Goal: Transaction & Acquisition: Purchase product/service

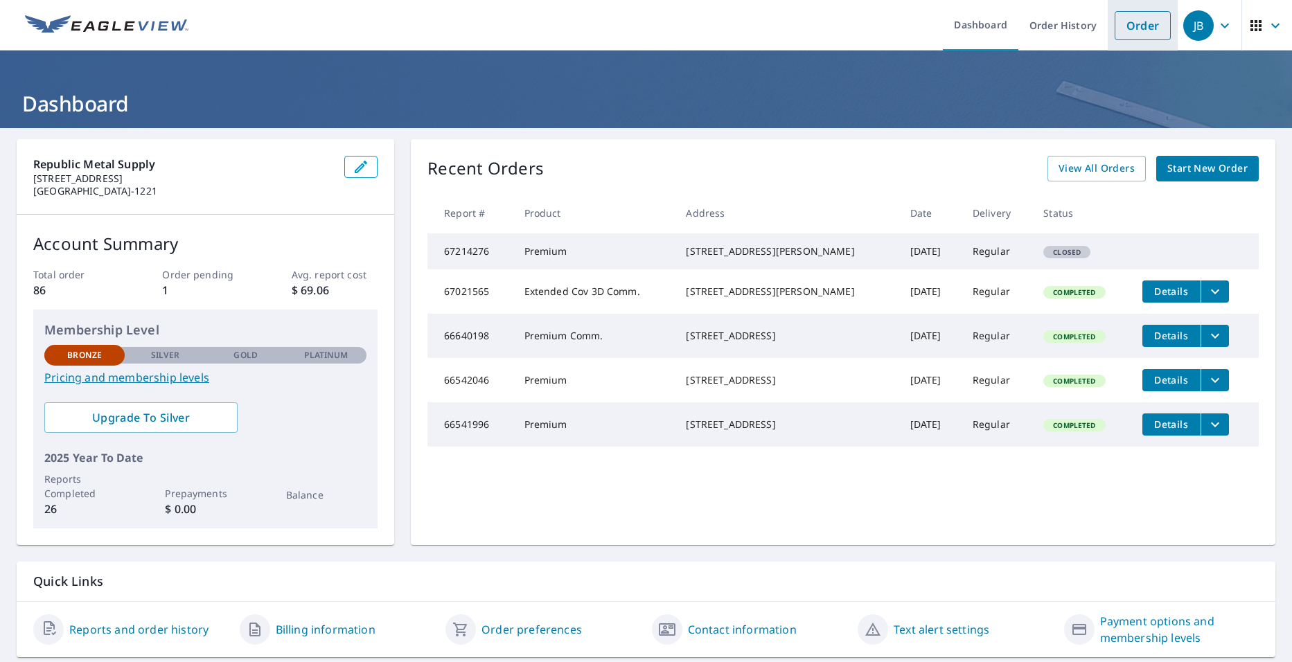
click at [1121, 35] on link "Order" at bounding box center [1142, 25] width 56 height 29
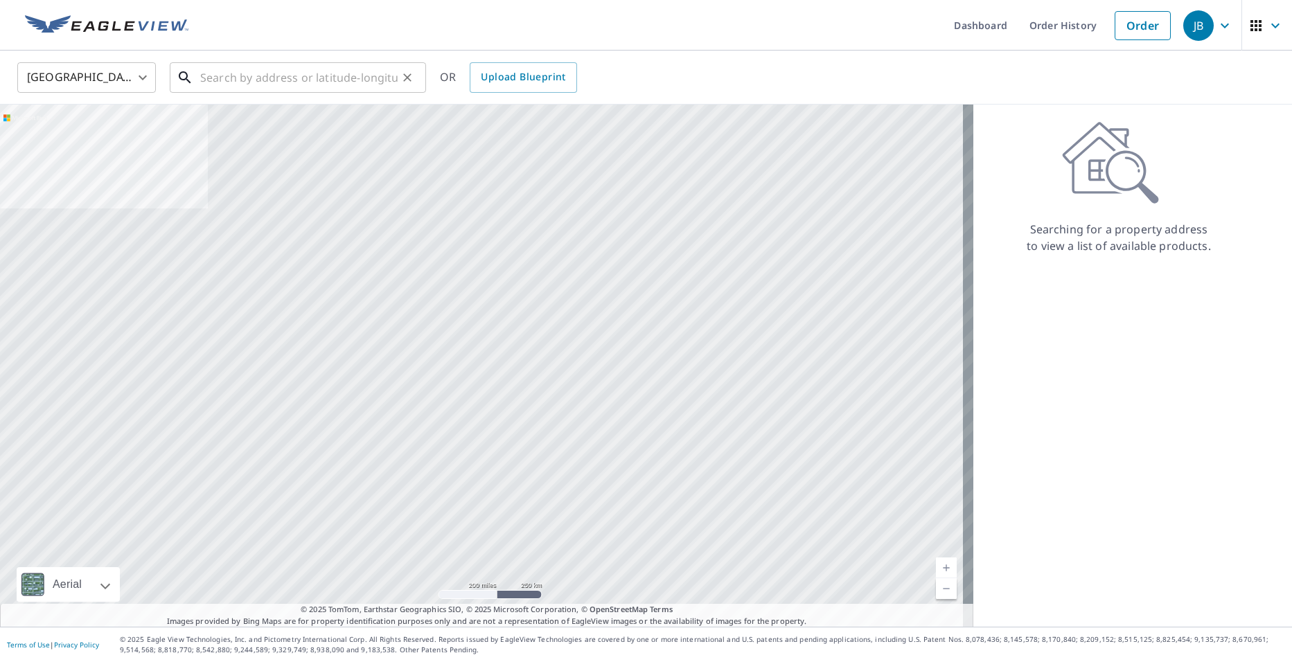
click at [330, 69] on input "text" at bounding box center [298, 77] width 197 height 39
click at [354, 65] on input "text" at bounding box center [298, 77] width 197 height 39
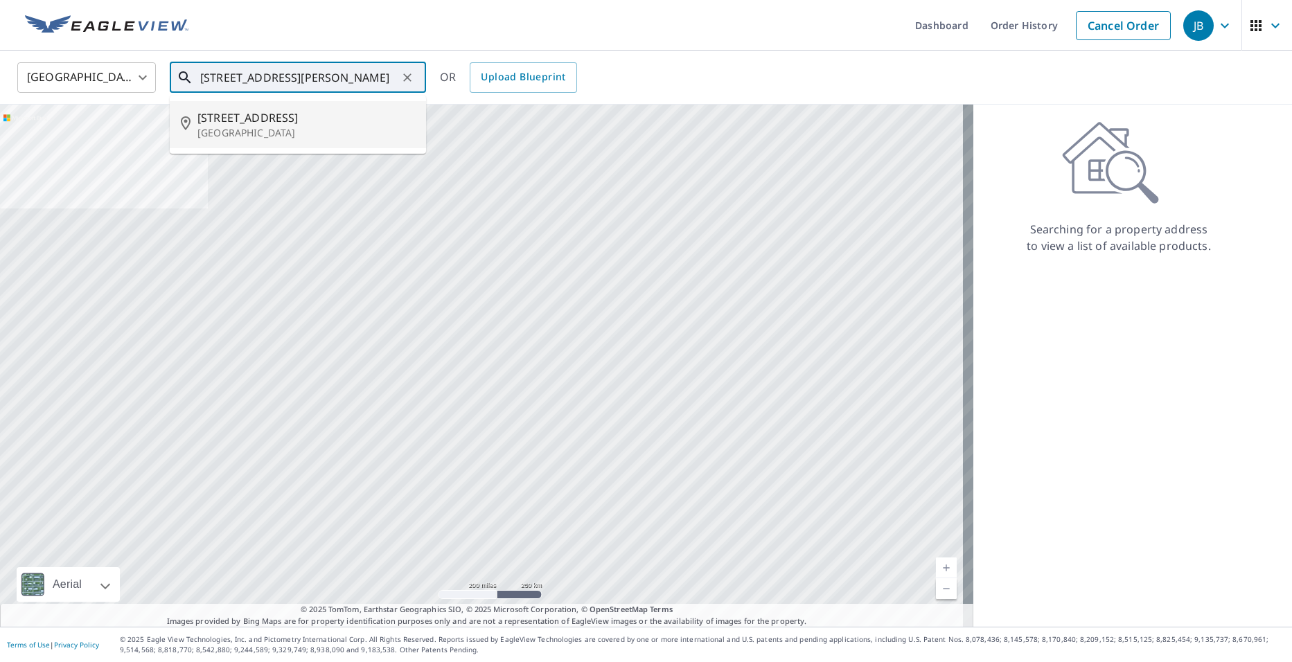
click at [276, 133] on p "[GEOGRAPHIC_DATA]" at bounding box center [305, 133] width 217 height 14
type input "[STREET_ADDRESS]"
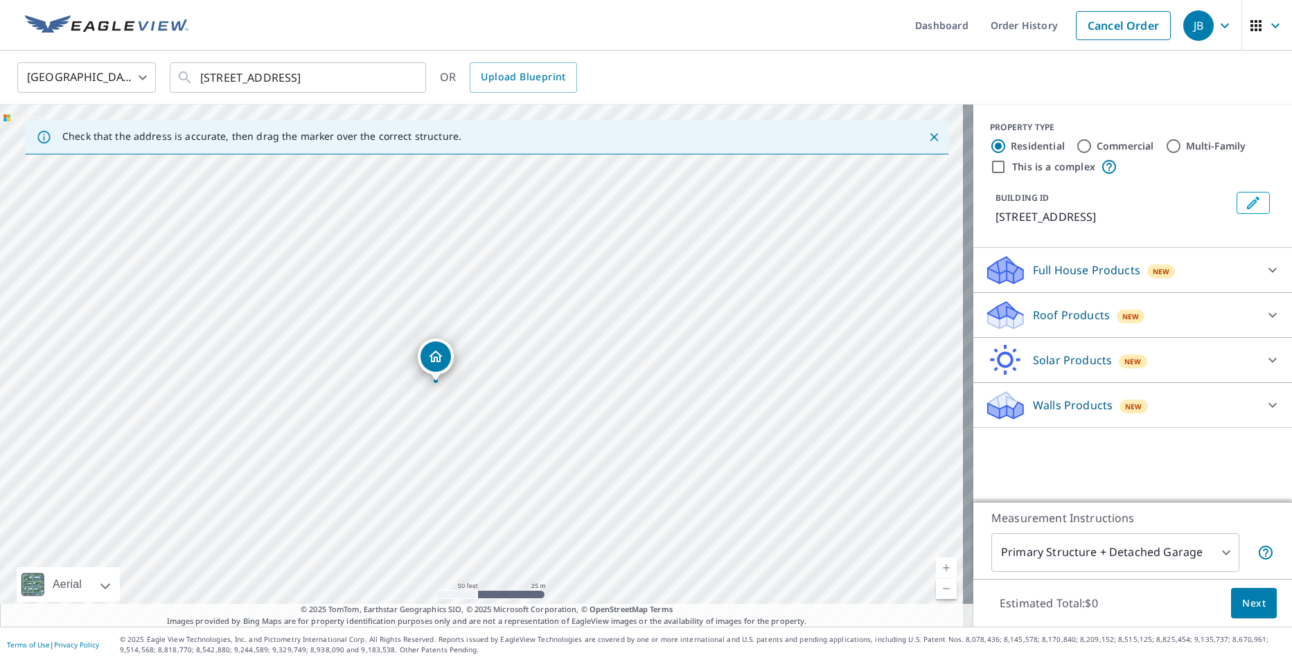
click at [1095, 310] on p "Roof Products" at bounding box center [1071, 315] width 77 height 17
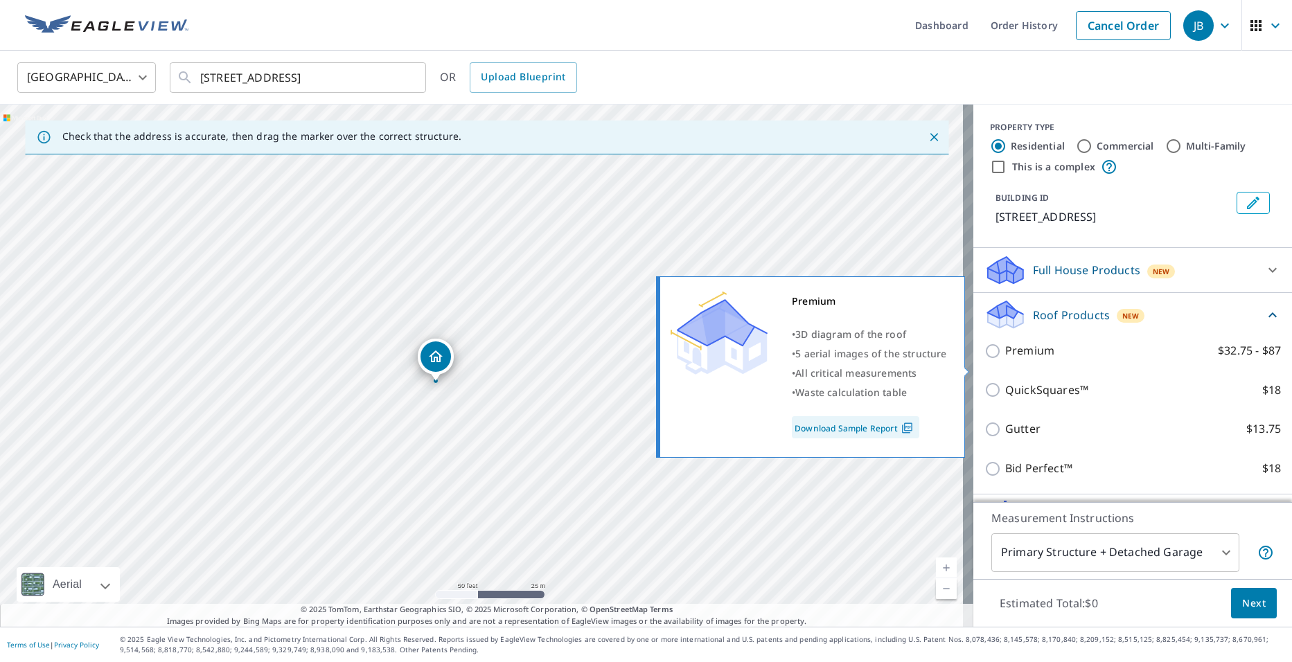
click at [1005, 359] on p "Premium" at bounding box center [1029, 350] width 49 height 17
click at [1005, 359] on input "Premium $32.75 - $87" at bounding box center [994, 351] width 21 height 17
checkbox input "true"
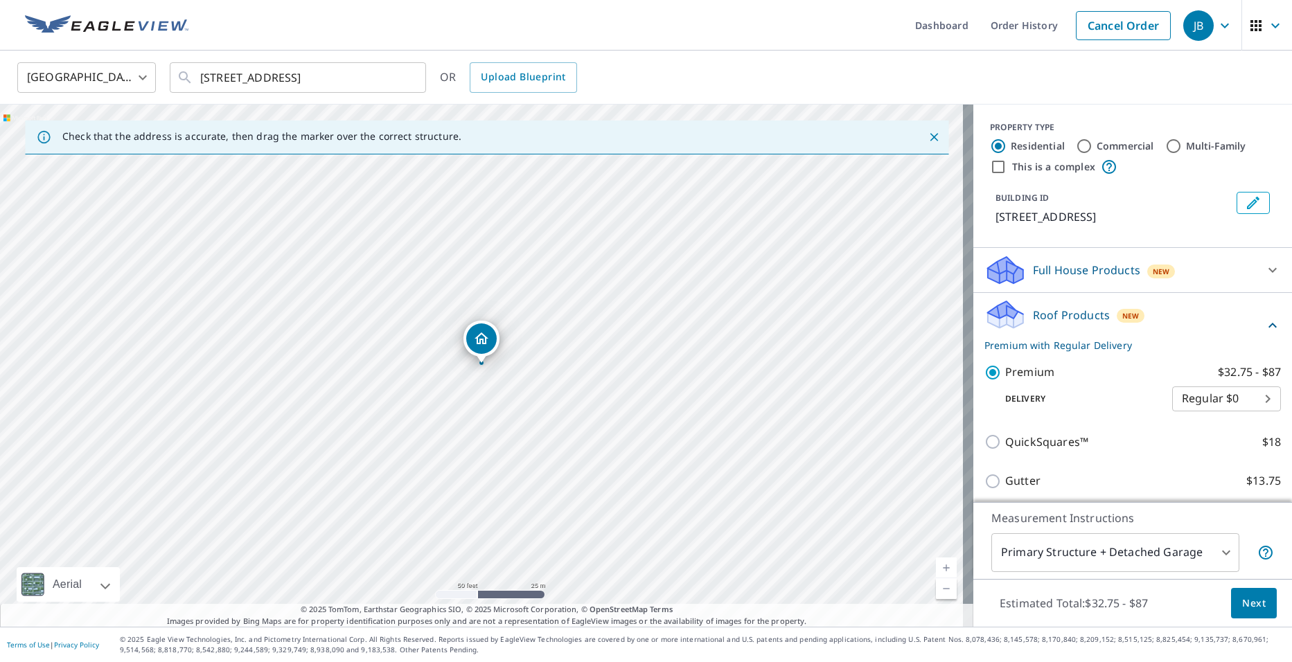
click at [1255, 331] on div "Roof Products New Premium with Regular Delivery" at bounding box center [1132, 326] width 296 height 54
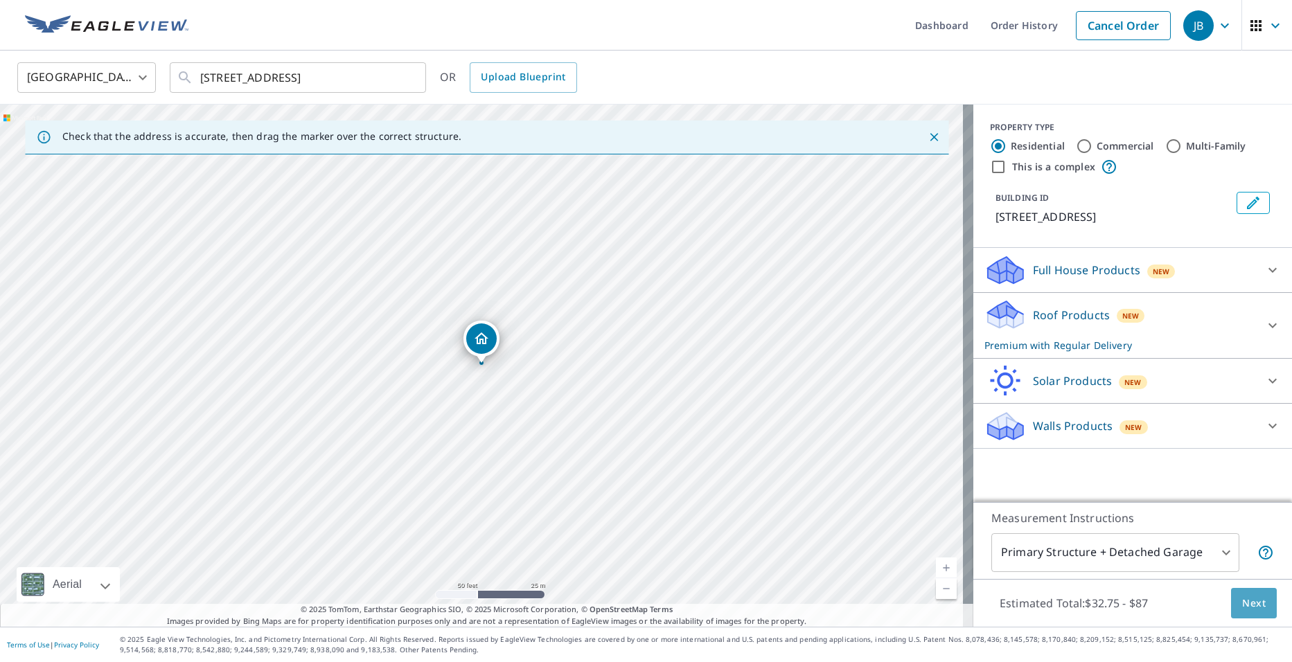
click at [1250, 601] on span "Next" at bounding box center [1254, 603] width 24 height 17
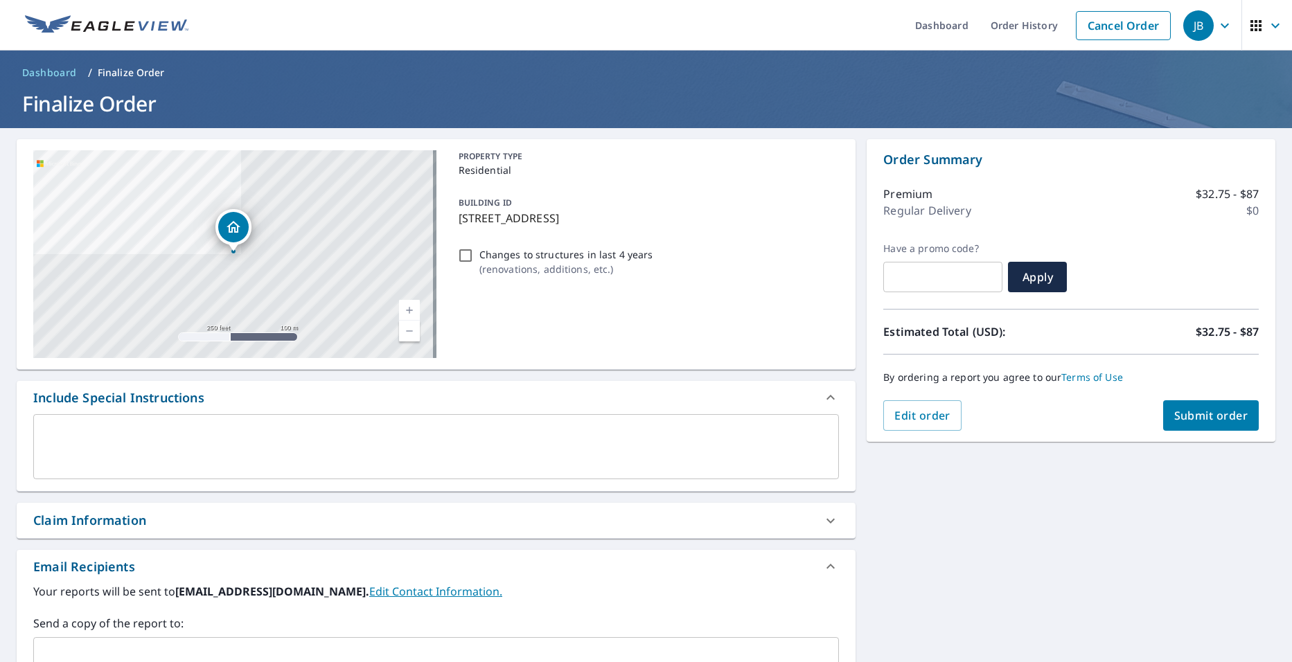
click at [1218, 421] on span "Submit order" at bounding box center [1211, 415] width 74 height 15
